Goal: Complete application form: Complete application form

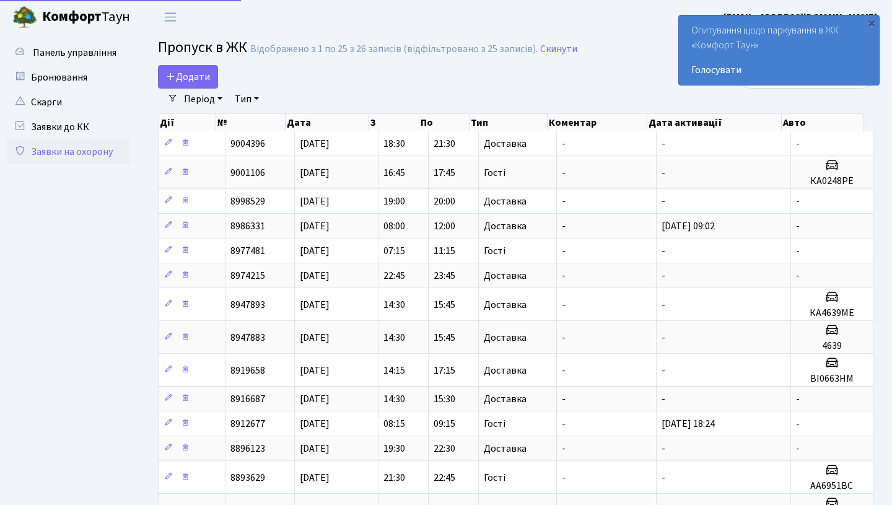
select select "25"
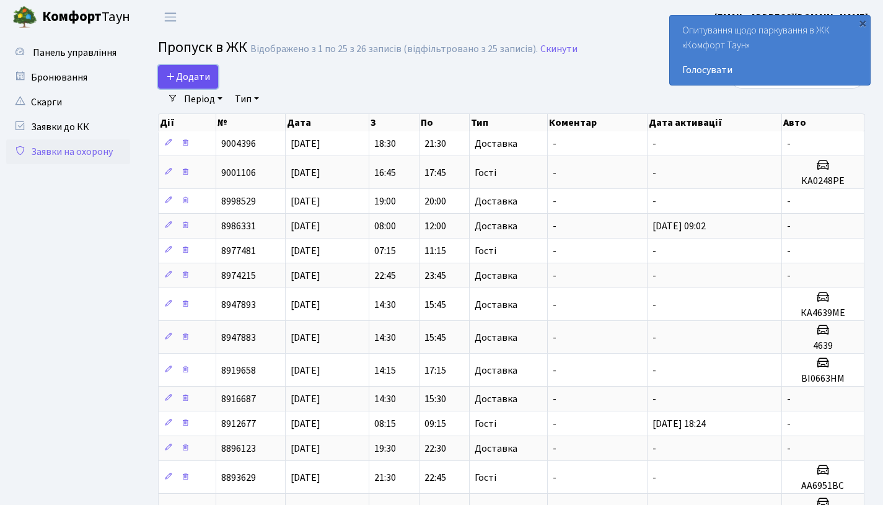
click at [182, 71] on span "Додати" at bounding box center [188, 77] width 44 height 14
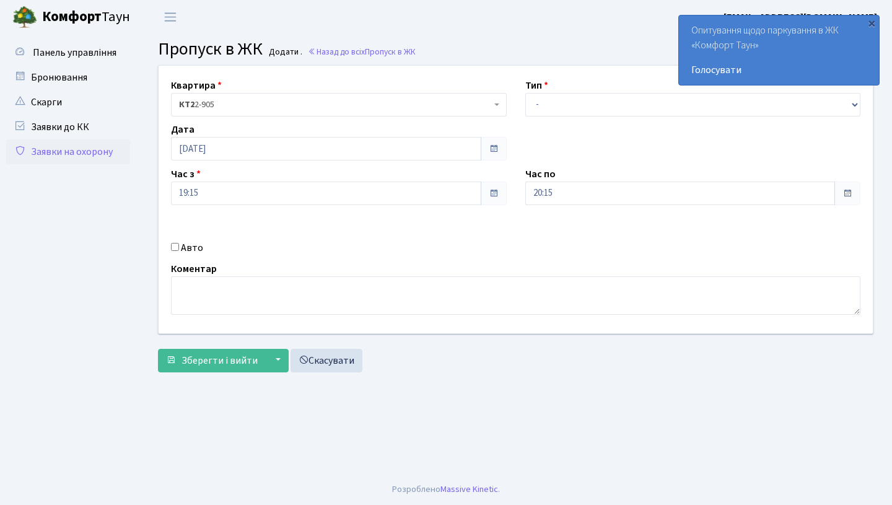
click at [190, 248] on label "Авто" at bounding box center [192, 247] width 22 height 15
click at [179, 248] on input "Авто" at bounding box center [175, 247] width 8 height 8
checkbox input "true"
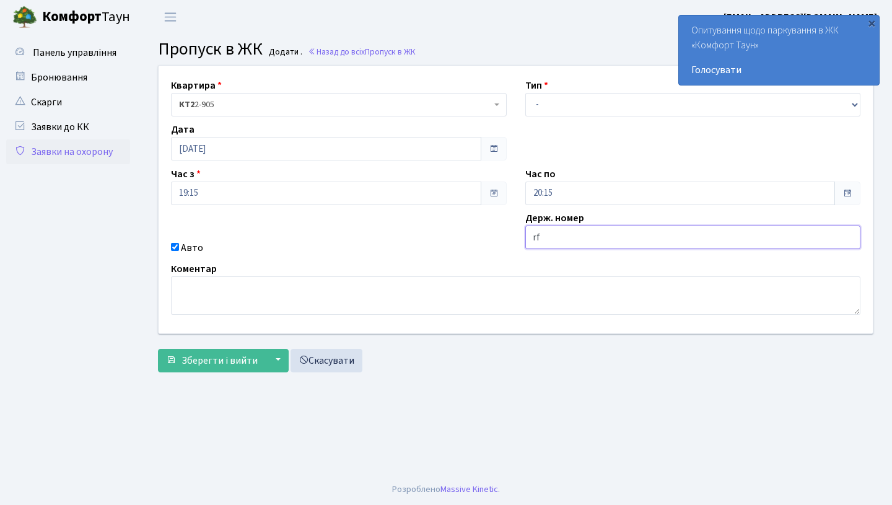
type input "r"
click at [559, 235] on input "ka8825" at bounding box center [693, 237] width 336 height 24
click at [543, 238] on input "ka8825от" at bounding box center [693, 237] width 336 height 24
type input "ка8825от"
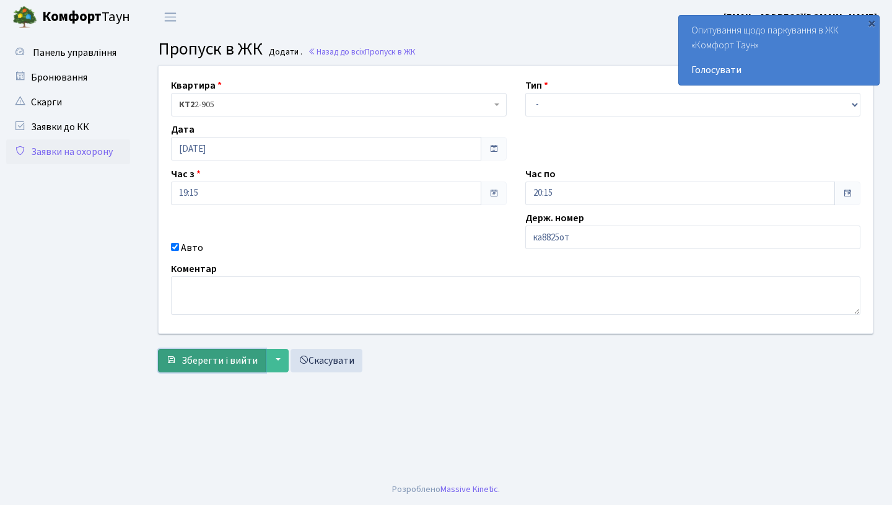
click at [197, 356] on span "Зберегти і вийти" at bounding box center [220, 361] width 76 height 14
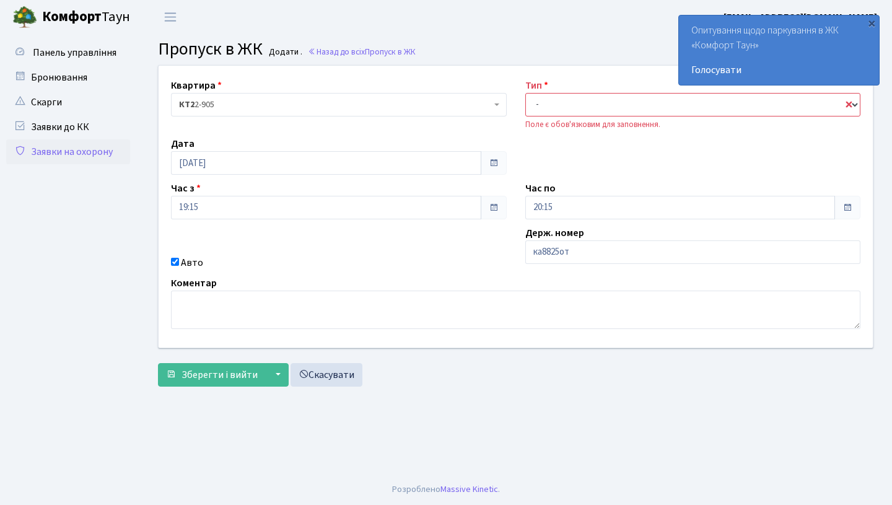
click at [543, 100] on select "- Доставка Таксі Гості Сервіс" at bounding box center [693, 105] width 336 height 24
select select "1"
click at [237, 372] on span "Зберегти і вийти" at bounding box center [220, 375] width 76 height 14
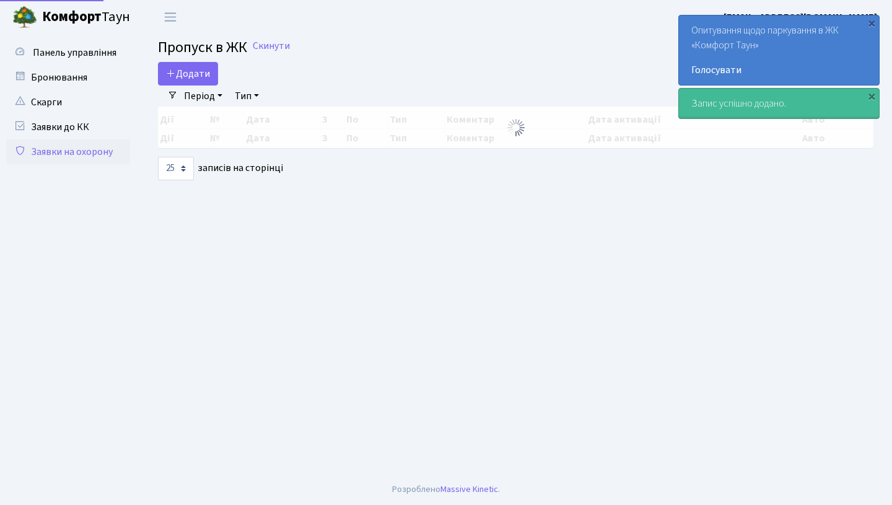
select select "25"
